Goal: Task Accomplishment & Management: Complete application form

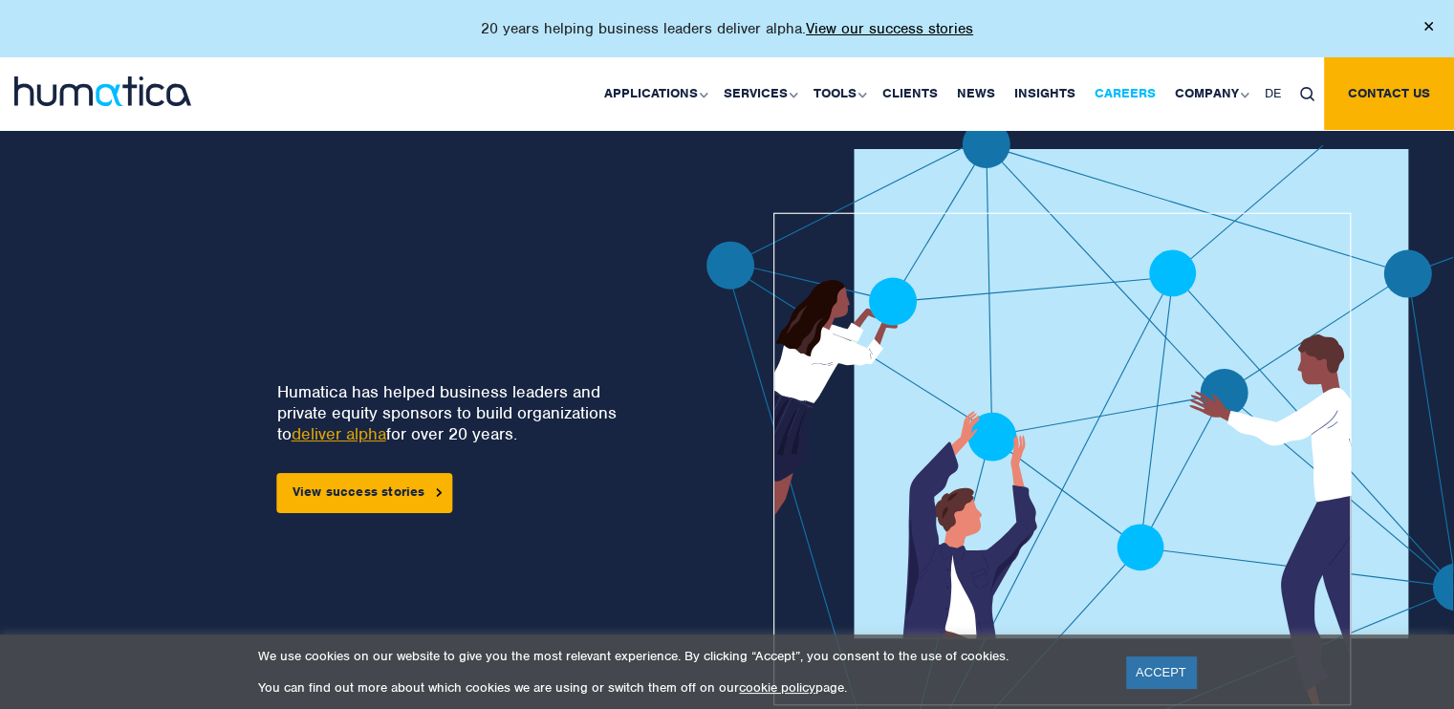
click at [1121, 85] on link "Careers" at bounding box center [1125, 93] width 80 height 73
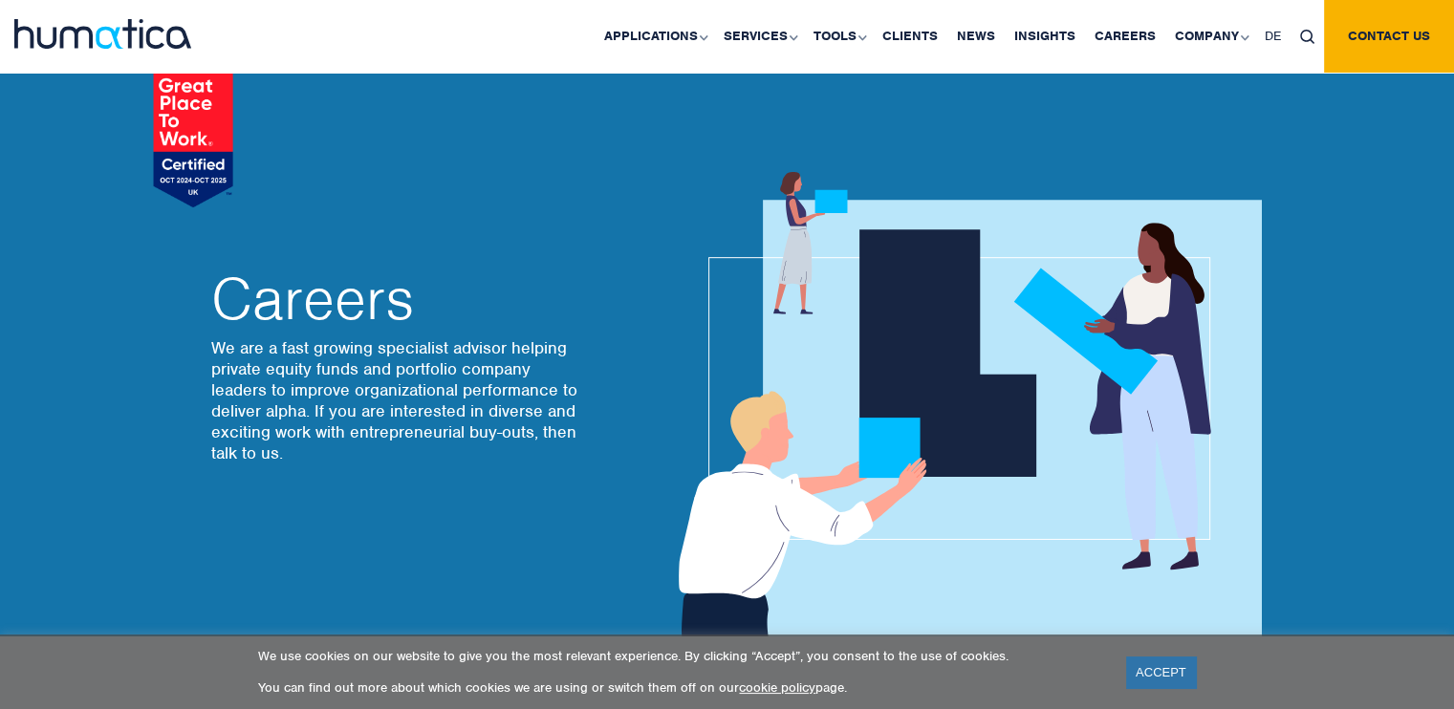
scroll to position [19, 0]
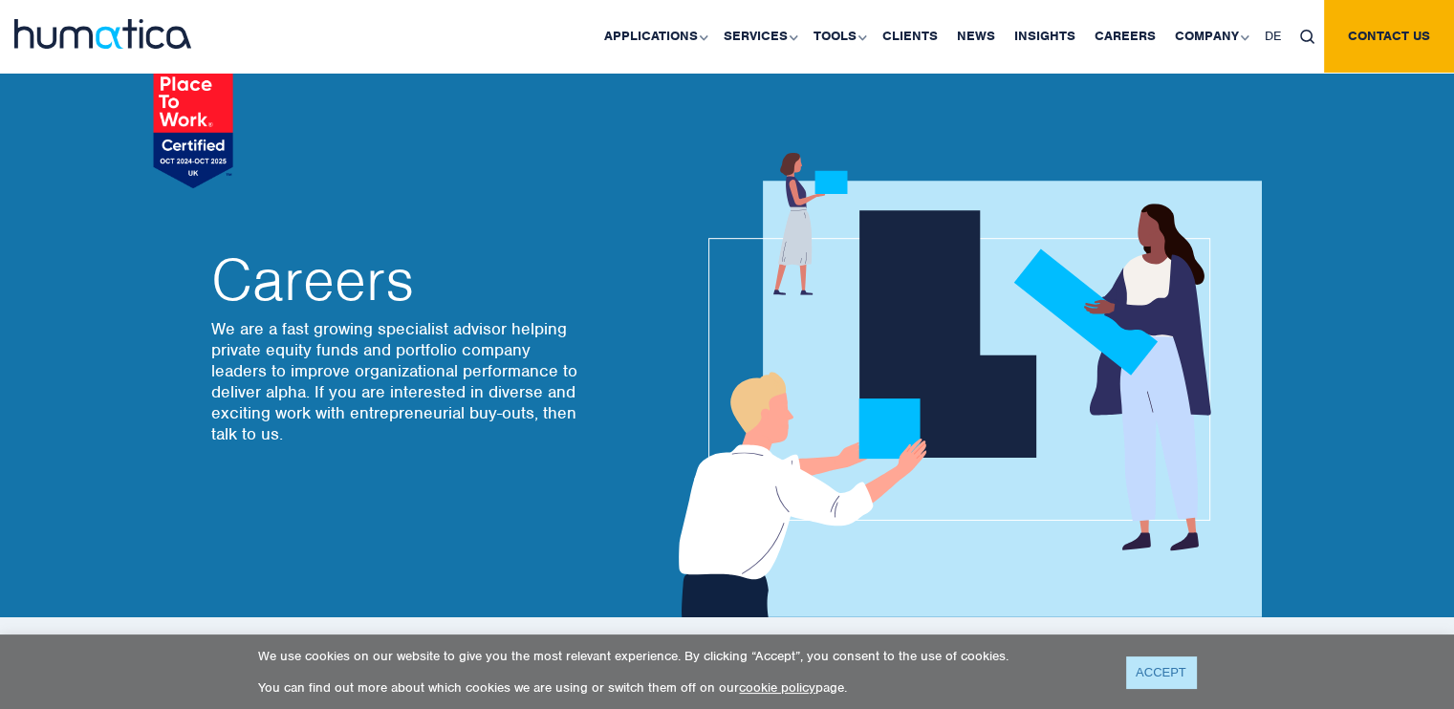
click at [1184, 666] on link "ACCEPT" at bounding box center [1161, 673] width 70 height 32
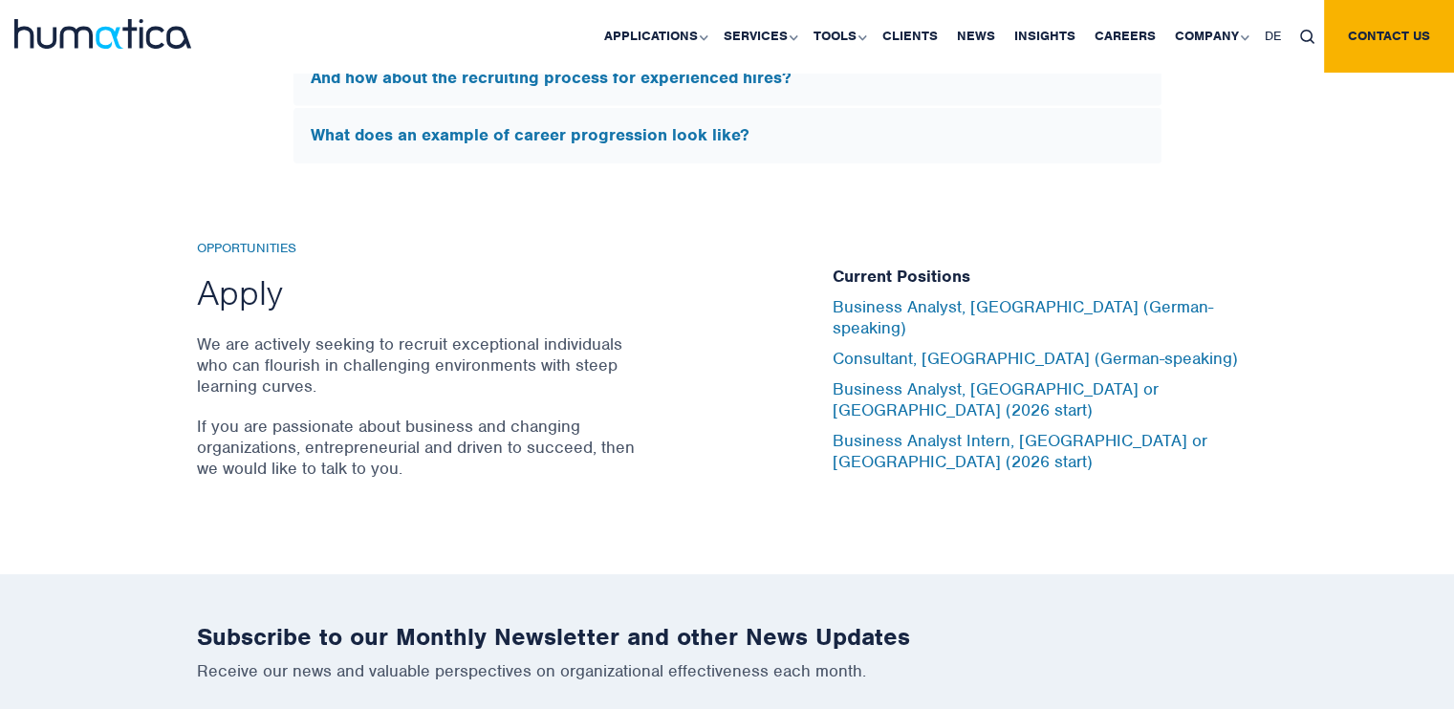
scroll to position [6226, 0]
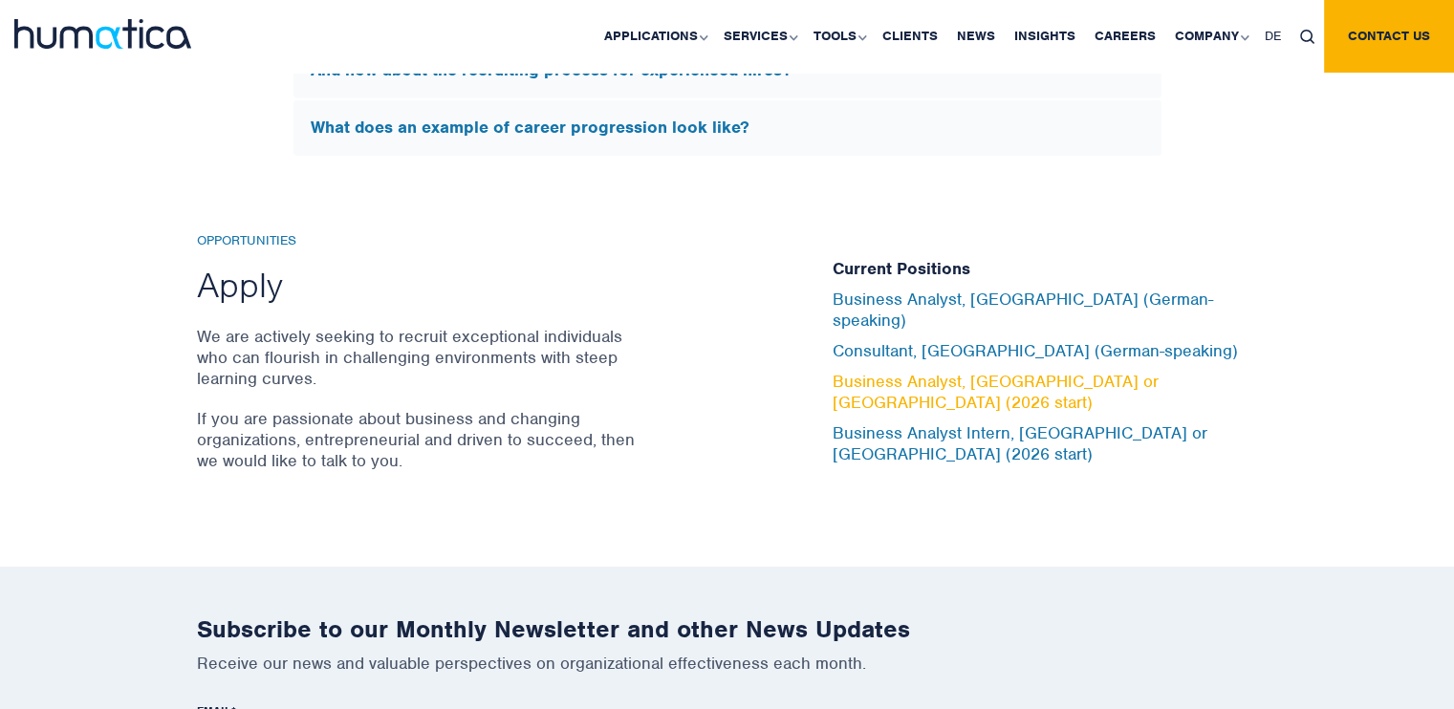
click at [939, 380] on link "Business Analyst, [GEOGRAPHIC_DATA] or [GEOGRAPHIC_DATA] (2026 start)" at bounding box center [996, 392] width 326 height 42
